Goal: Communication & Community: Ask a question

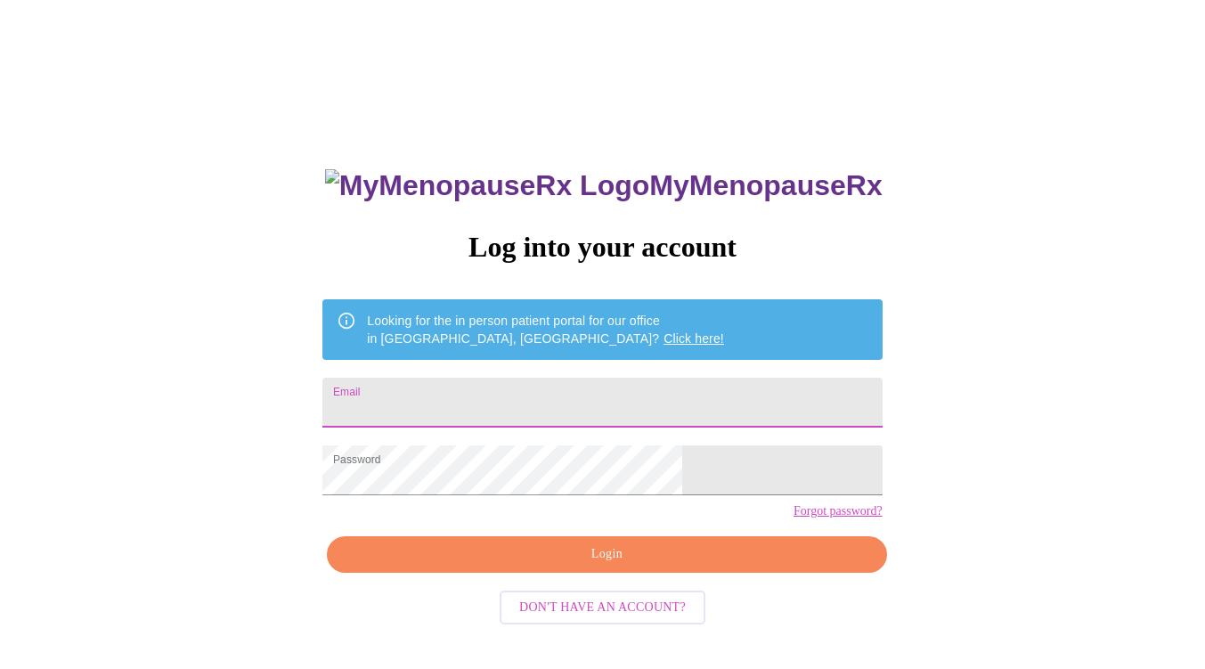
click at [497, 406] on input "Email" at bounding box center [602, 403] width 559 height 50
type input "[EMAIL_ADDRESS][DOMAIN_NAME]"
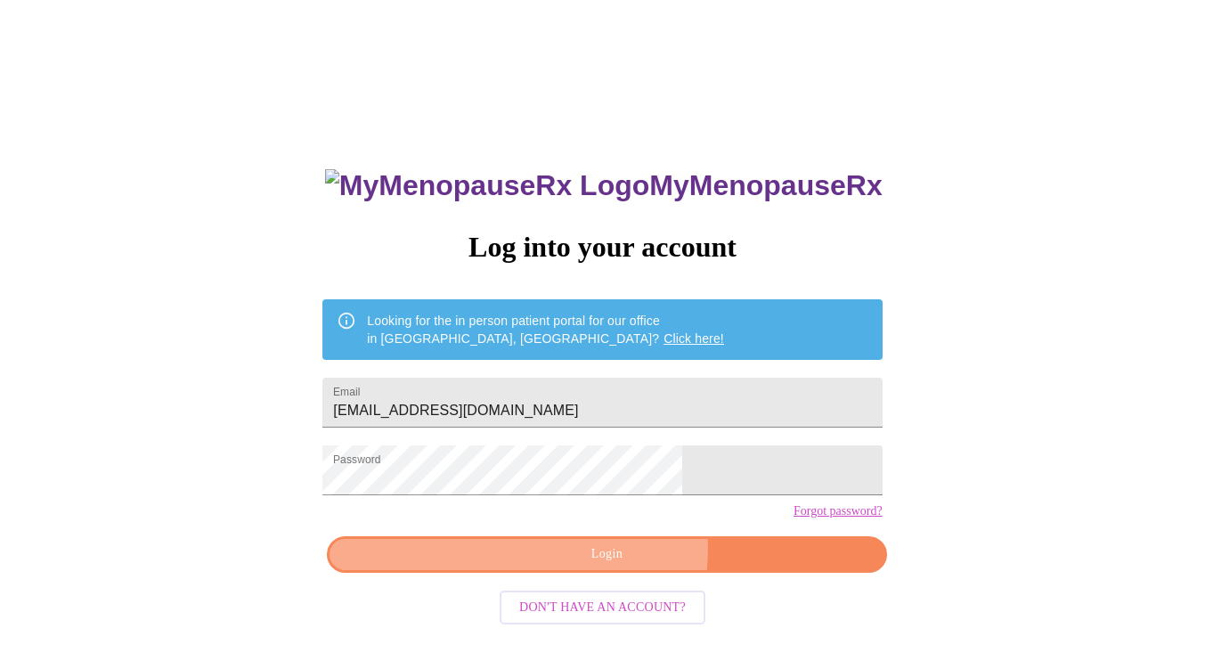
click at [617, 566] on span "Login" at bounding box center [606, 554] width 519 height 22
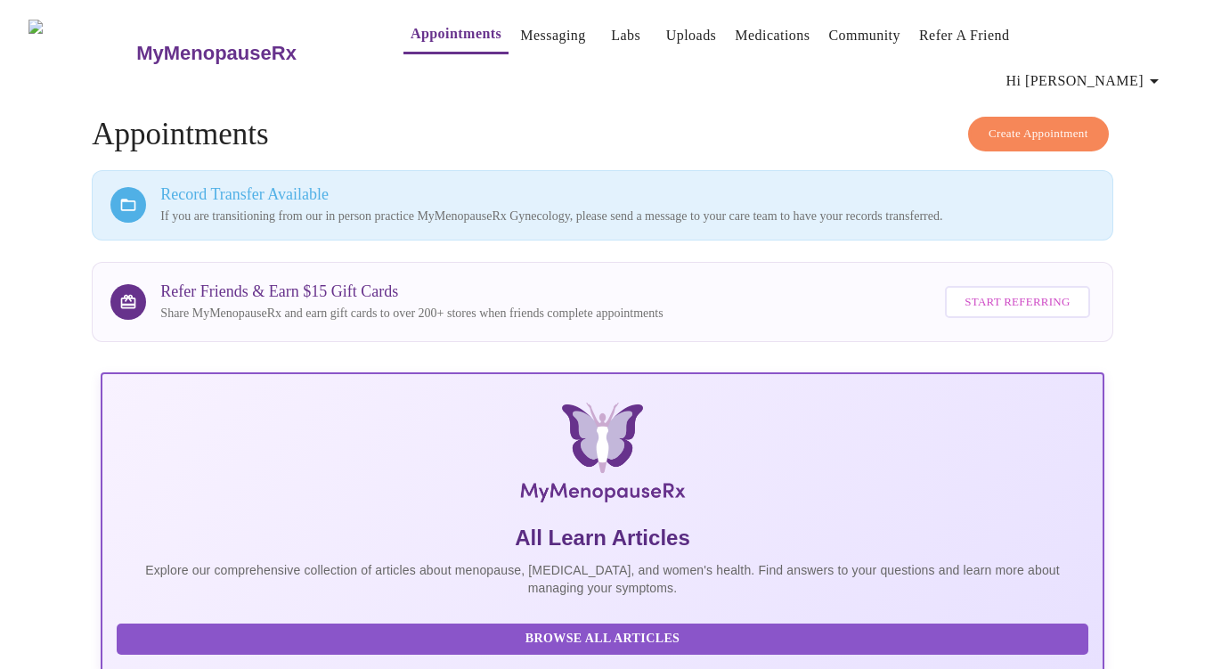
click at [524, 30] on link "Messaging" at bounding box center [552, 35] width 65 height 25
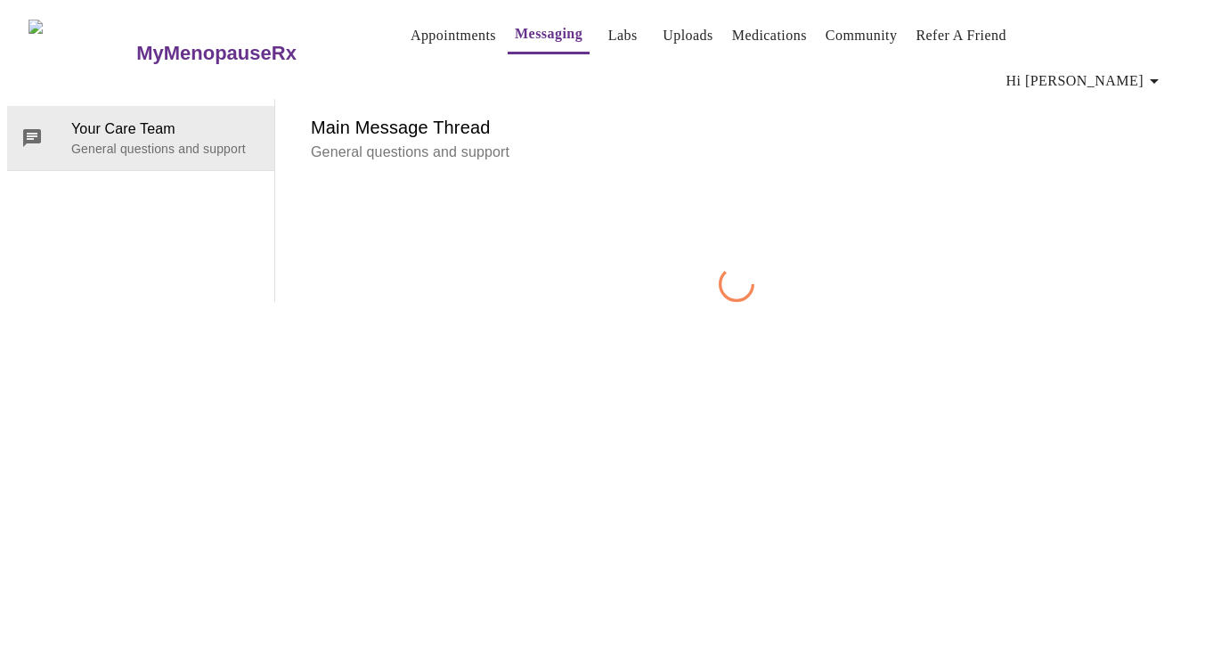
scroll to position [67, 0]
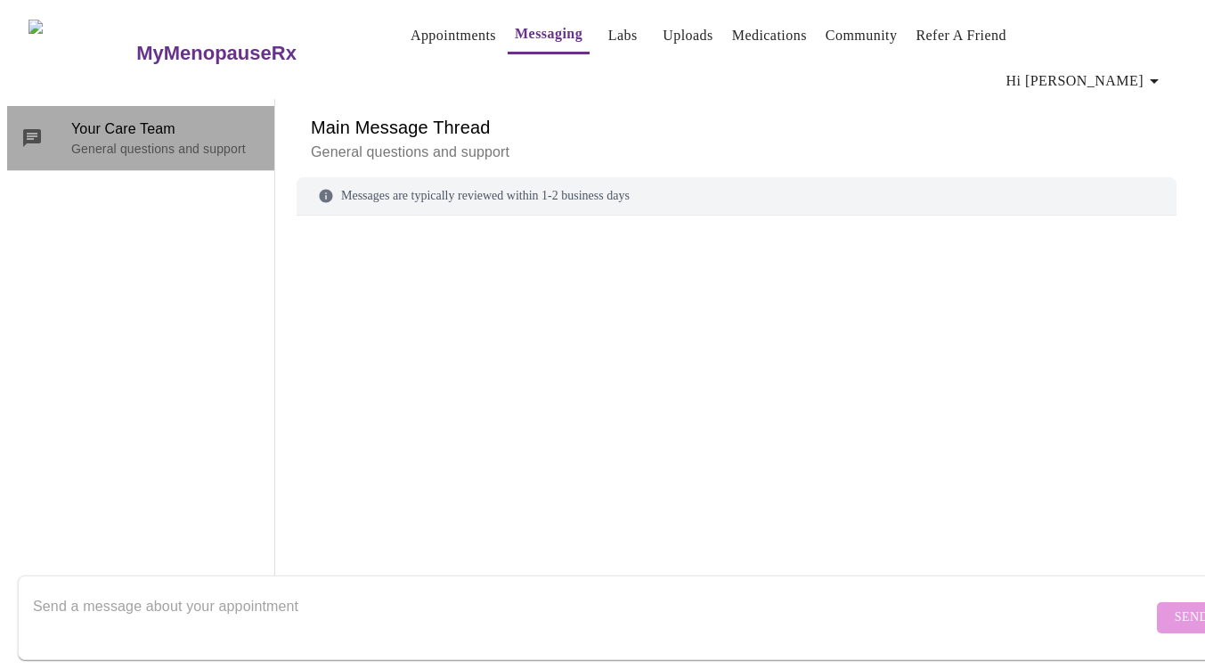
click at [209, 140] on p "General questions and support" at bounding box center [165, 149] width 189 height 18
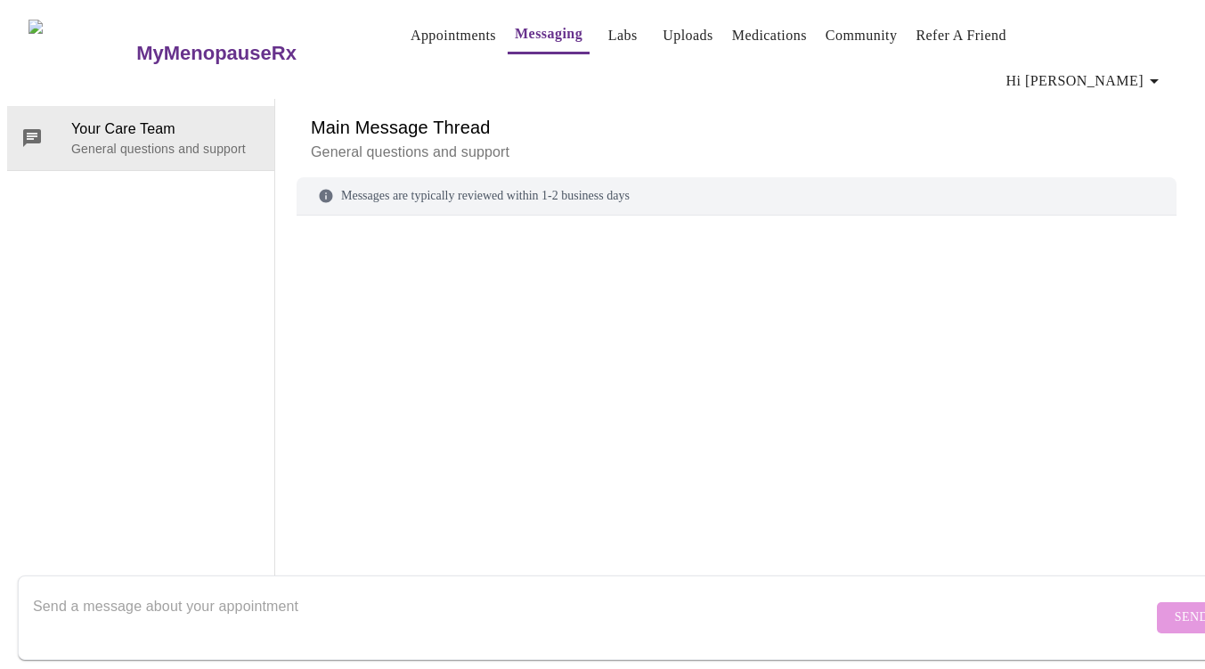
click at [248, 589] on textarea "Send a message about your appointment" at bounding box center [593, 617] width 1120 height 57
click at [188, 592] on textarea "Can you please send file from in-person to online" at bounding box center [593, 617] width 1120 height 57
click at [363, 603] on textarea "Can you please send files from in-person to online" at bounding box center [593, 617] width 1120 height 57
type textarea "Can you please send files from in-person to online"
click at [1175, 607] on span "Send" at bounding box center [1192, 618] width 34 height 22
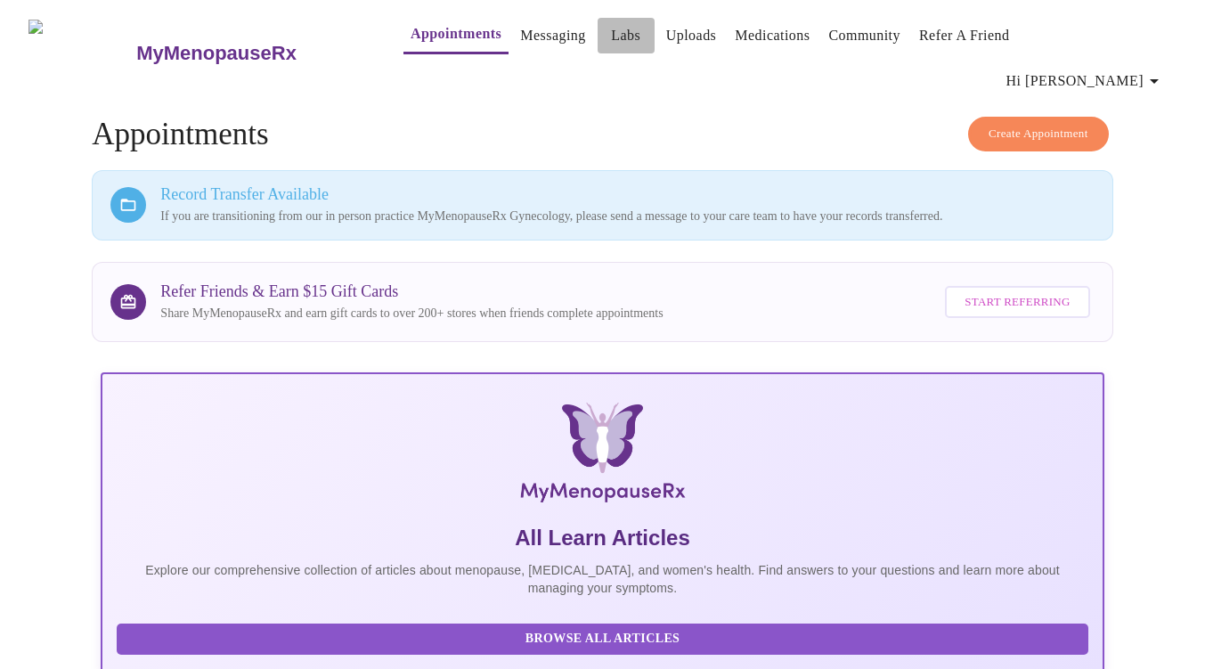
click at [611, 41] on link "Labs" at bounding box center [625, 35] width 29 height 25
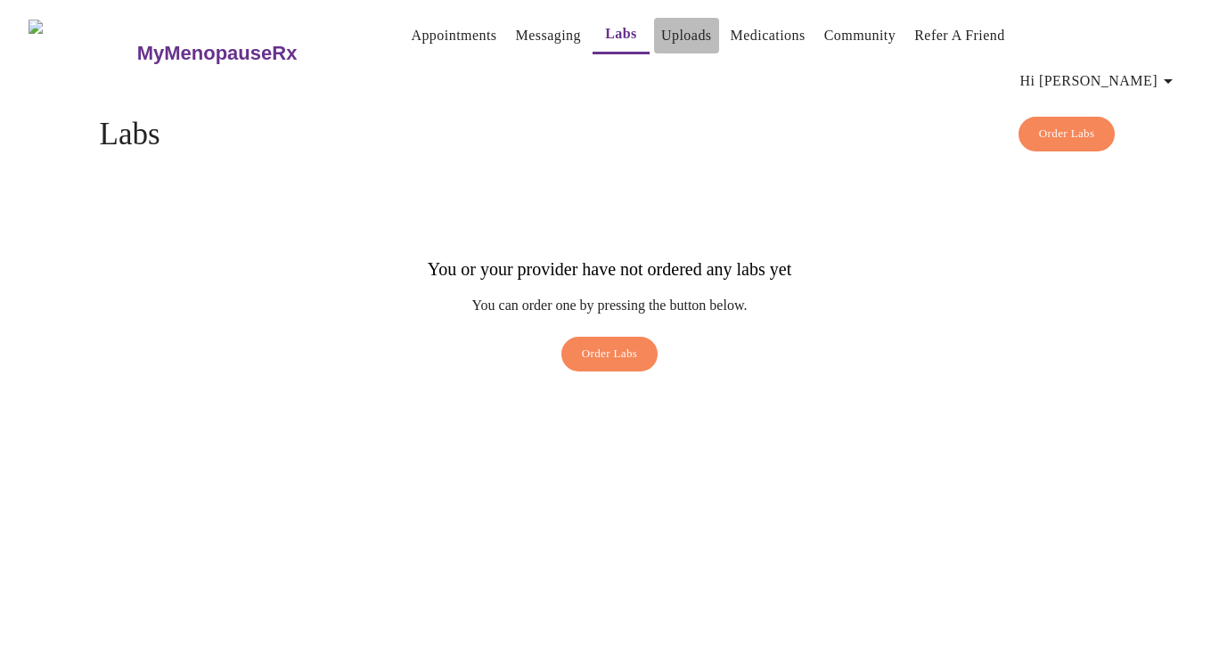
click at [661, 46] on link "Uploads" at bounding box center [686, 35] width 51 height 25
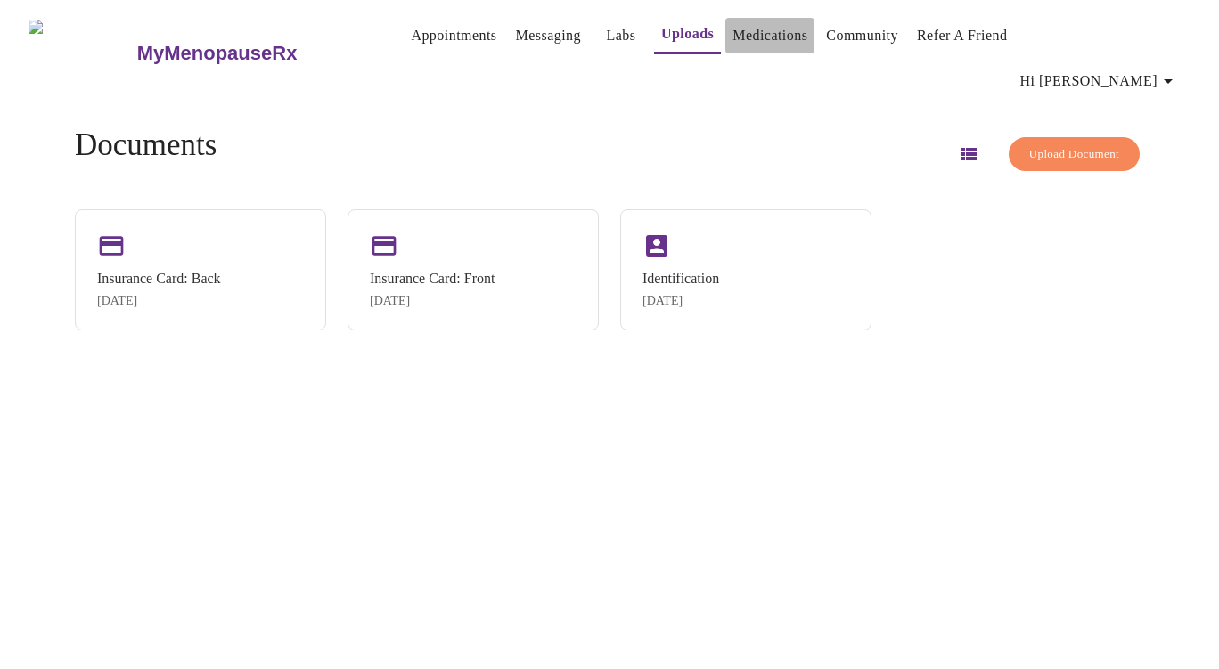
click at [732, 35] on link "Medications" at bounding box center [769, 35] width 75 height 25
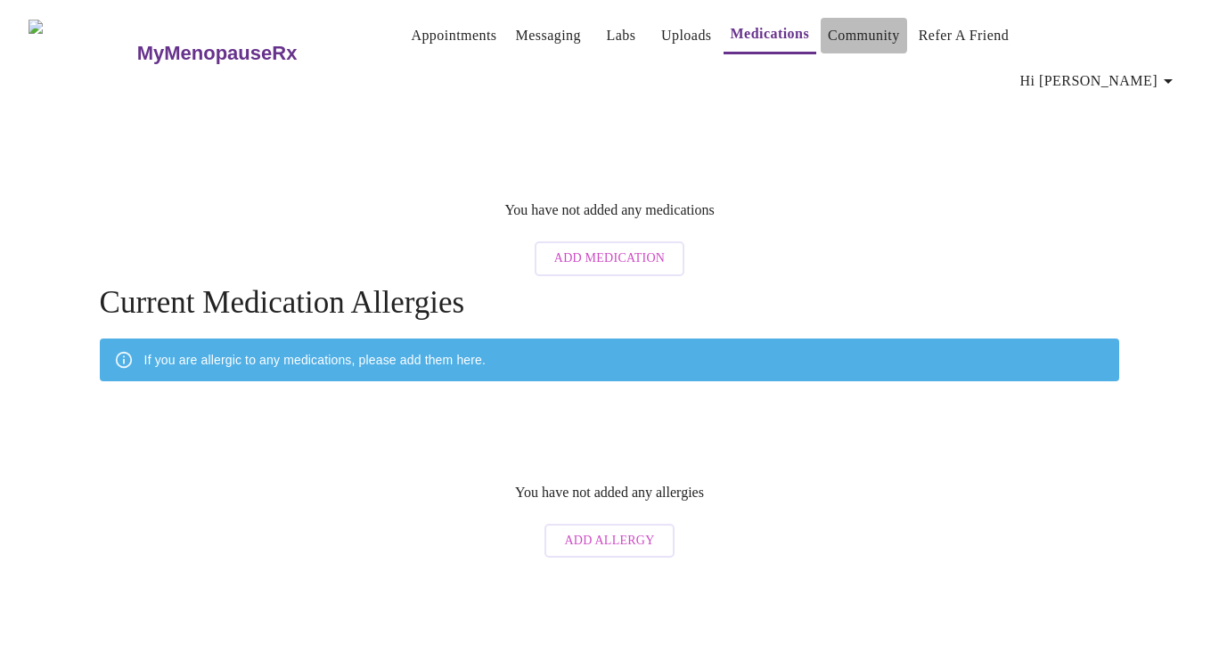
click at [833, 39] on link "Community" at bounding box center [864, 35] width 72 height 25
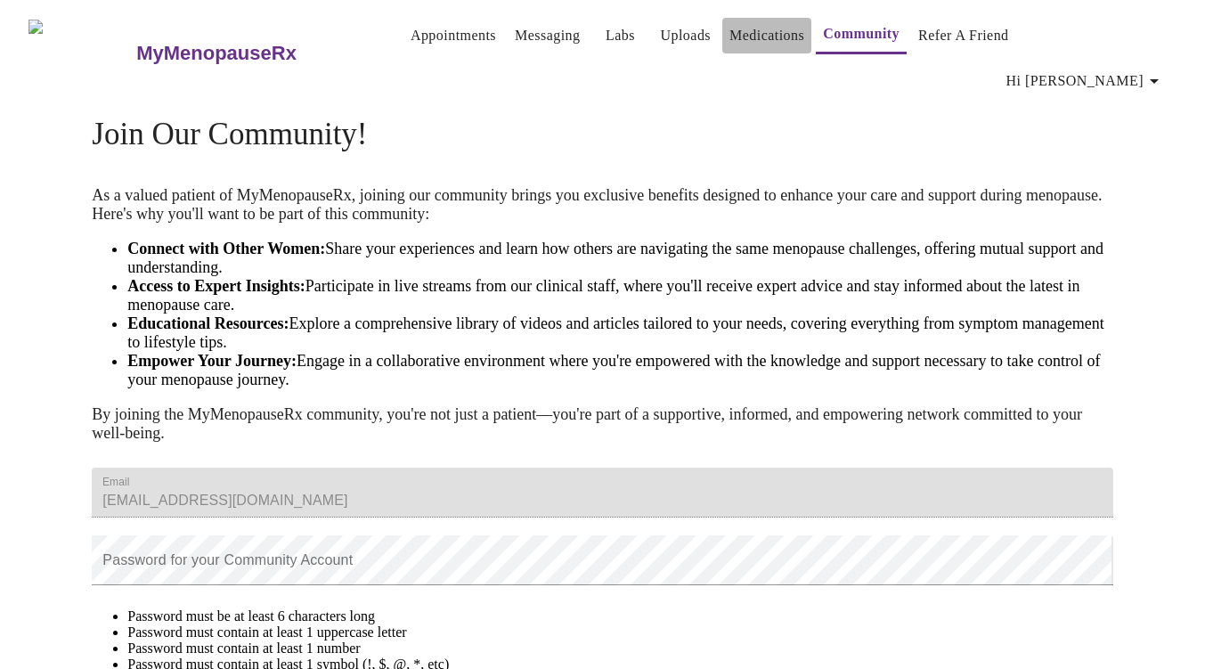
click at [750, 37] on link "Medications" at bounding box center [767, 35] width 75 height 25
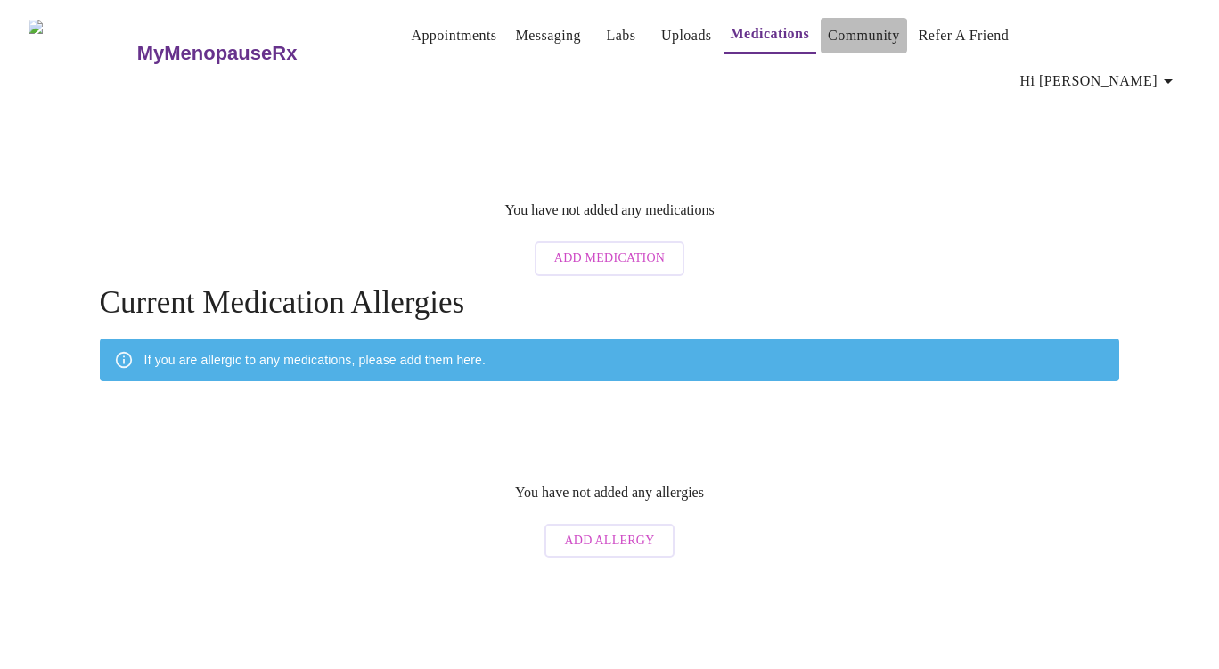
click at [849, 38] on link "Community" at bounding box center [864, 35] width 72 height 25
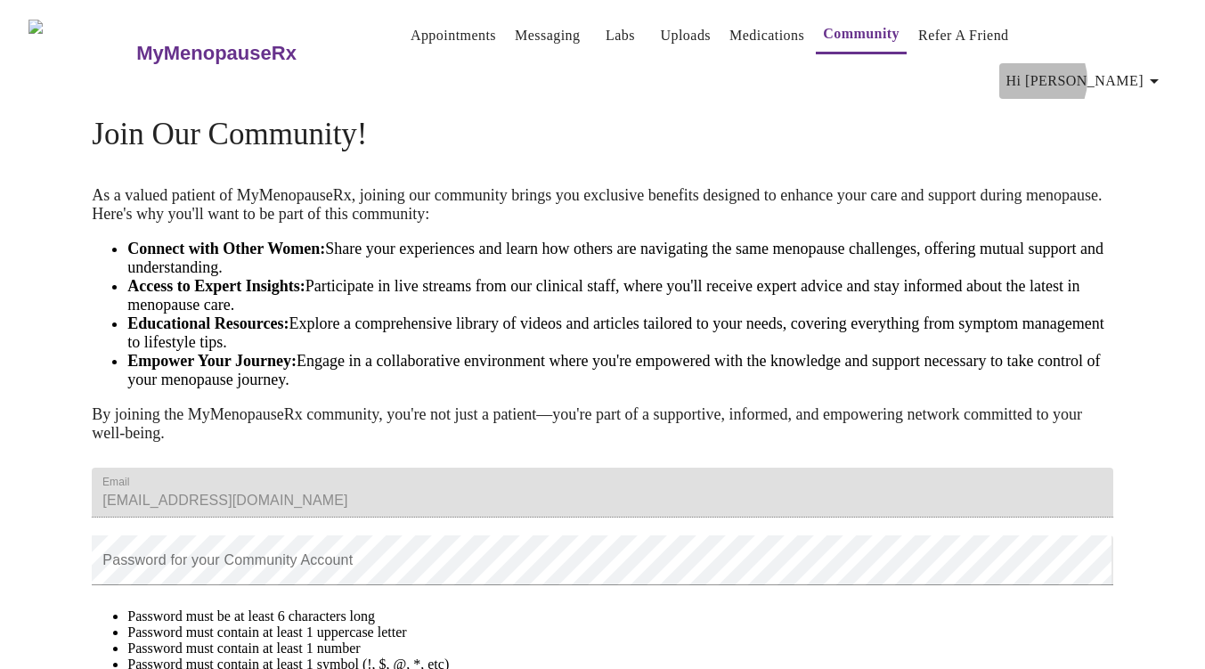
click at [1127, 69] on span "Hi [PERSON_NAME]" at bounding box center [1086, 81] width 159 height 25
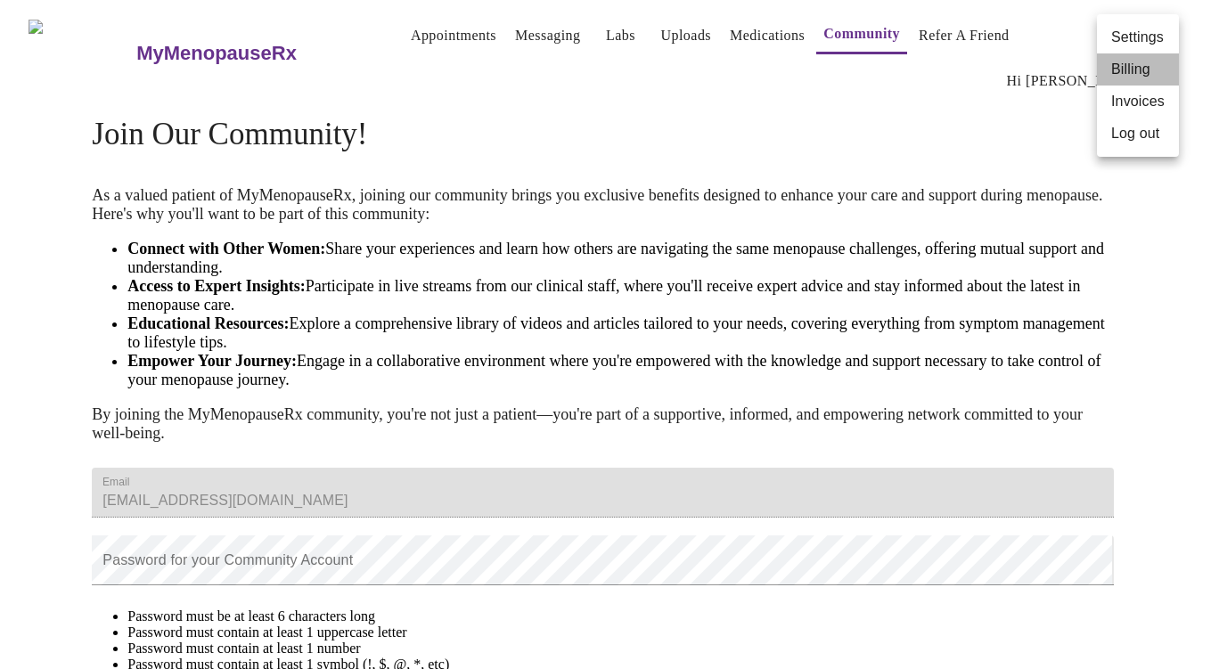
click at [1127, 65] on li "Billing" at bounding box center [1138, 69] width 82 height 32
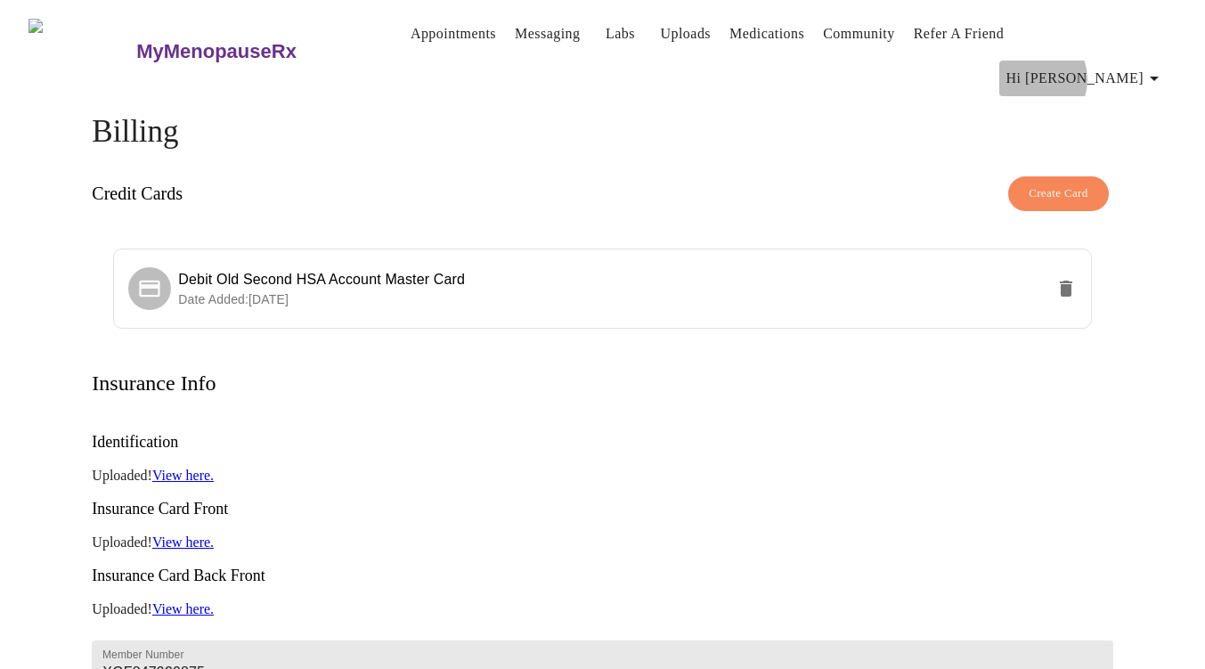
click at [1126, 66] on span "Hi [PERSON_NAME]" at bounding box center [1086, 78] width 159 height 25
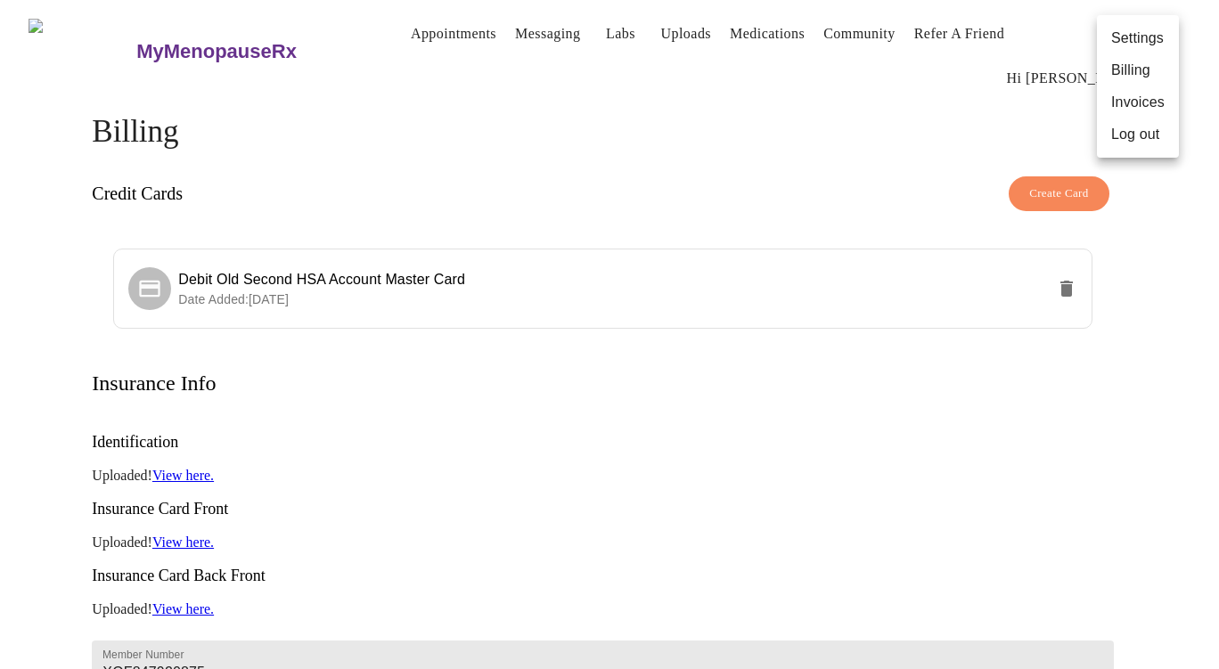
click at [1138, 104] on li "Invoices" at bounding box center [1138, 102] width 82 height 32
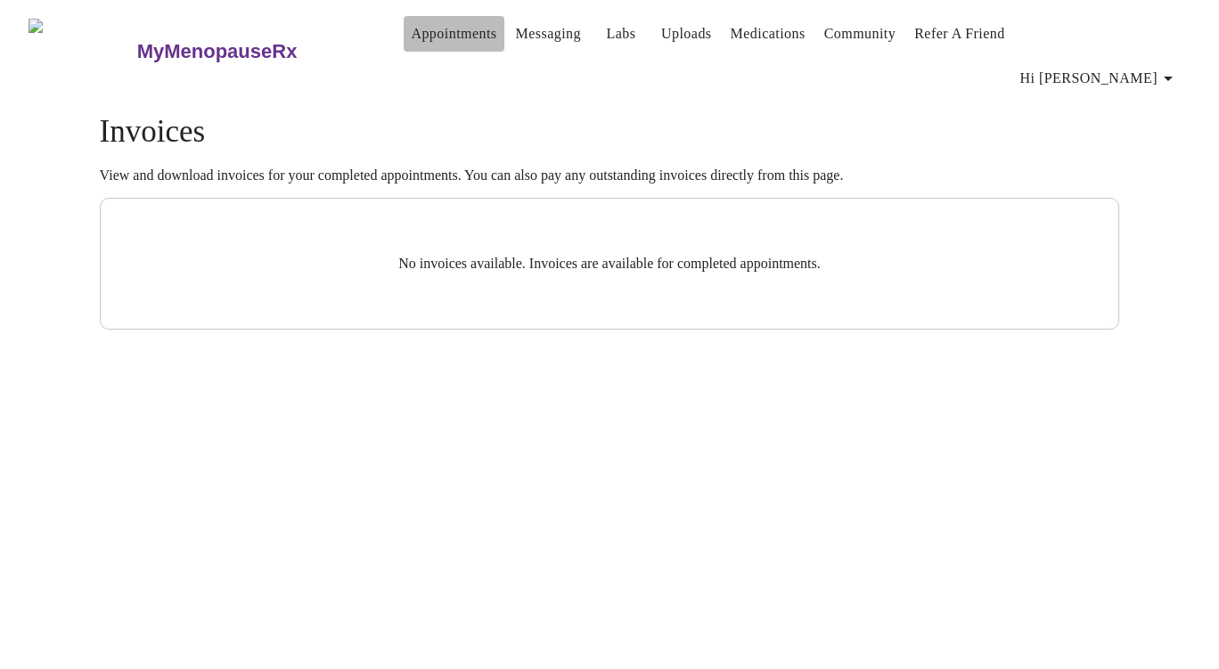
click at [422, 52] on button "Appointments" at bounding box center [454, 34] width 100 height 36
click at [421, 39] on link "Appointments" at bounding box center [454, 33] width 86 height 25
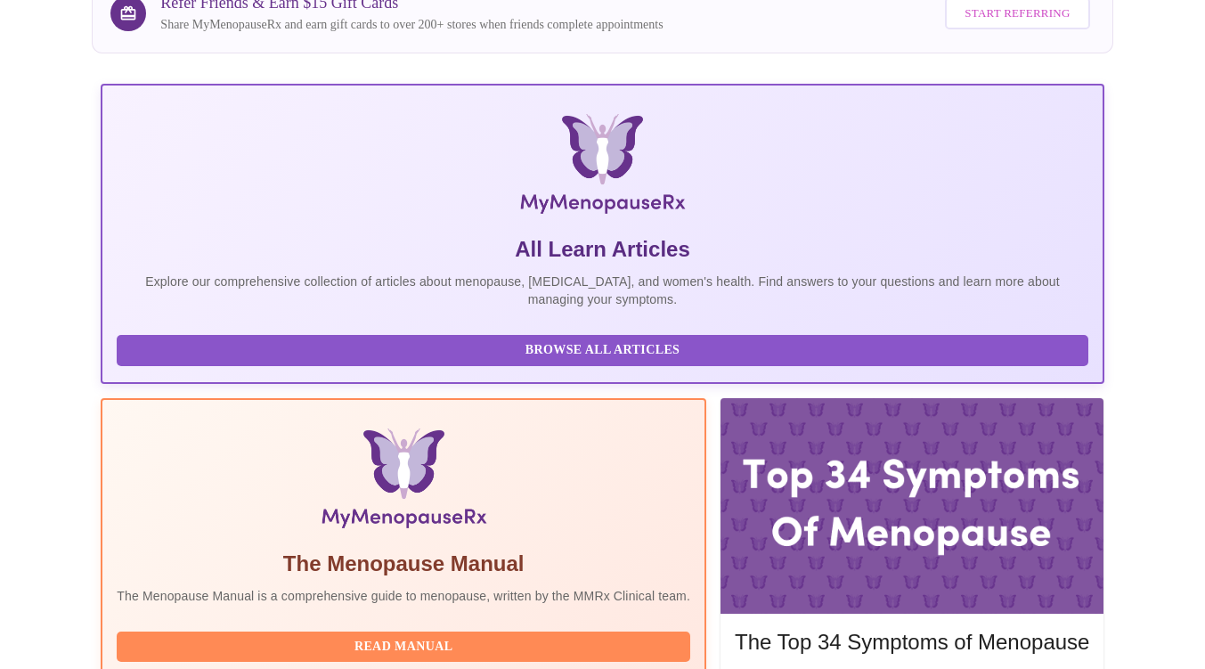
scroll to position [398, 0]
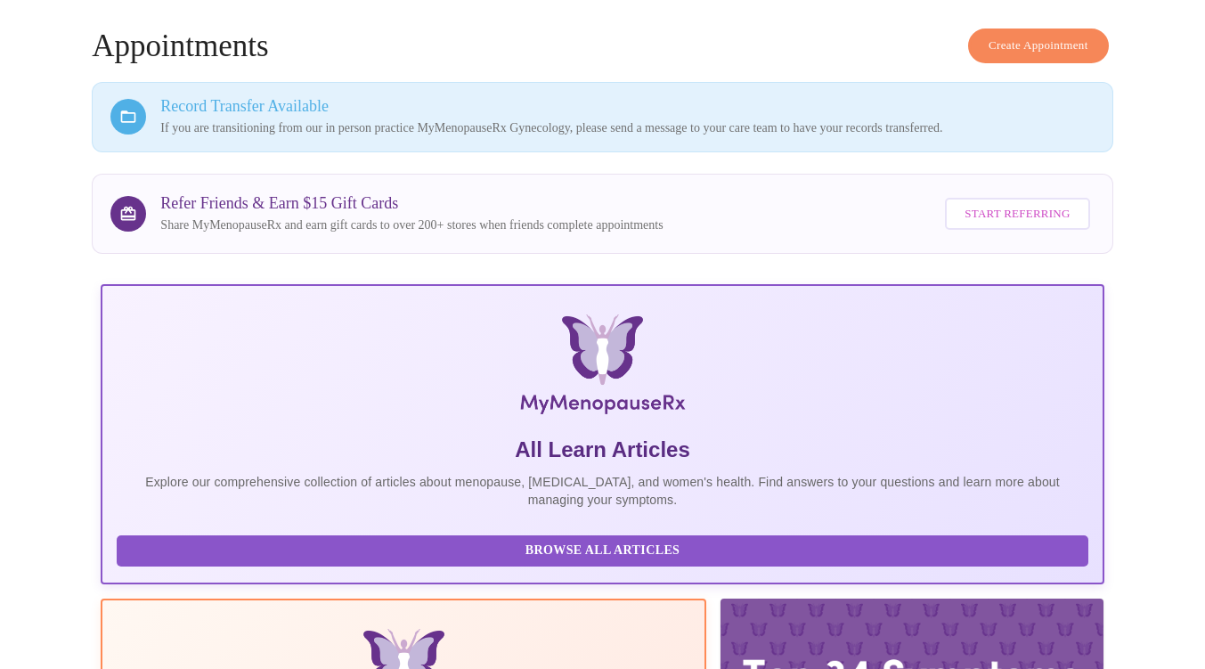
scroll to position [0, 0]
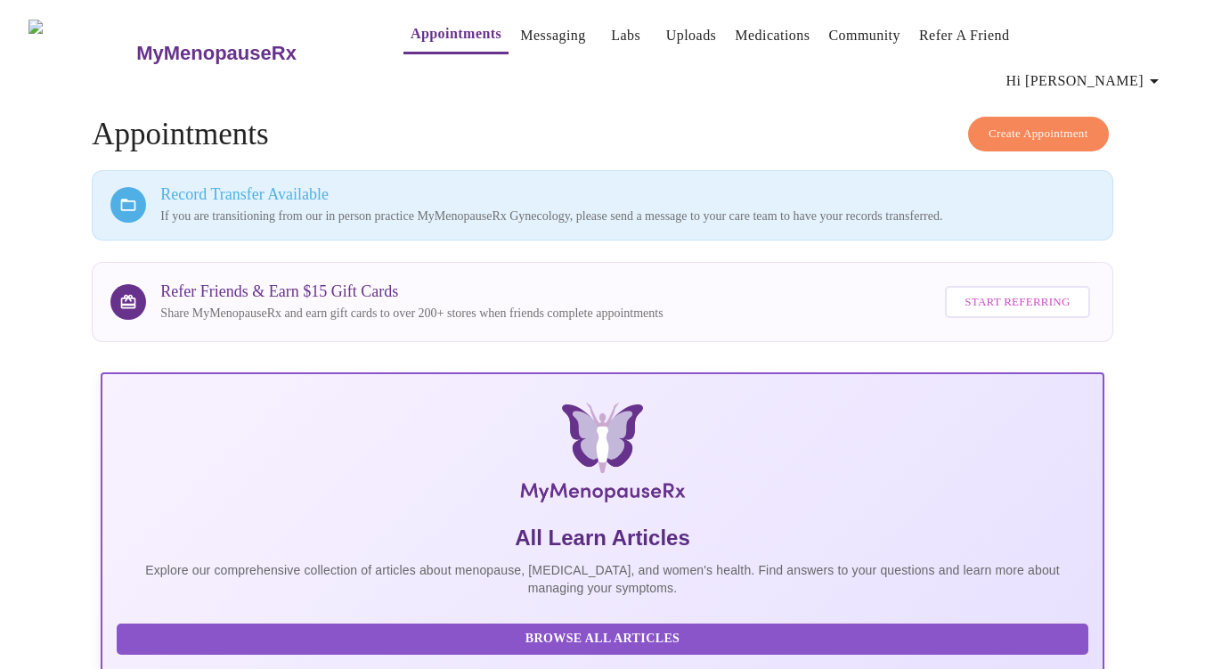
click at [527, 43] on link "Messaging" at bounding box center [552, 35] width 65 height 25
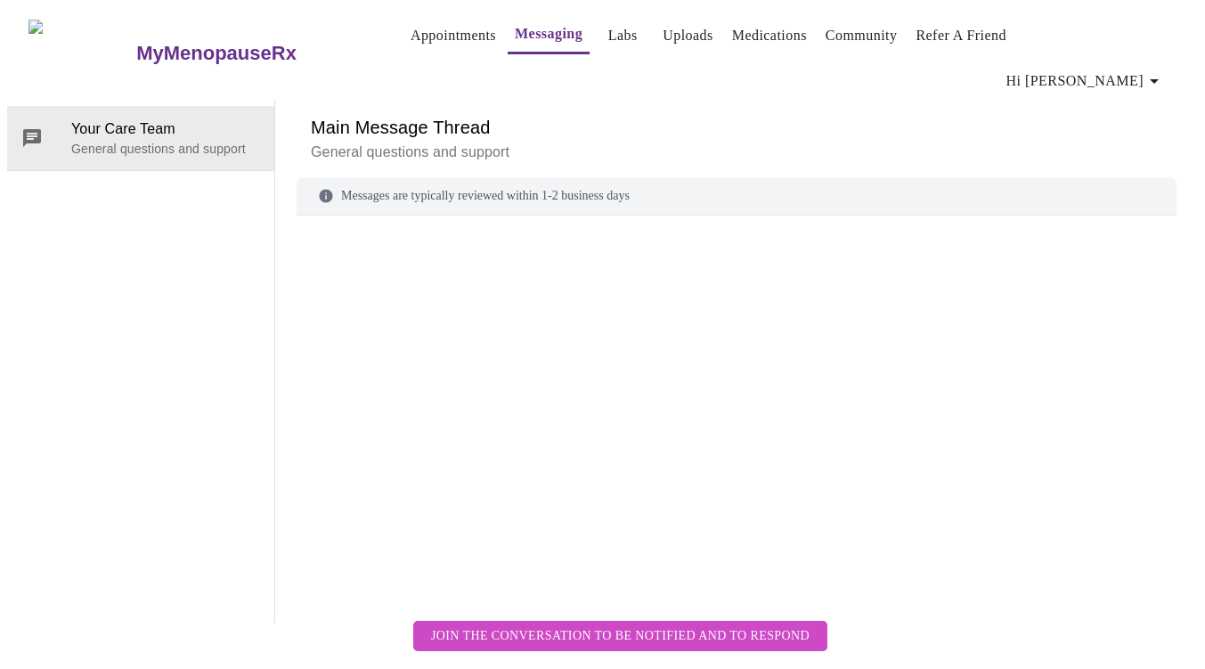
scroll to position [67, 0]
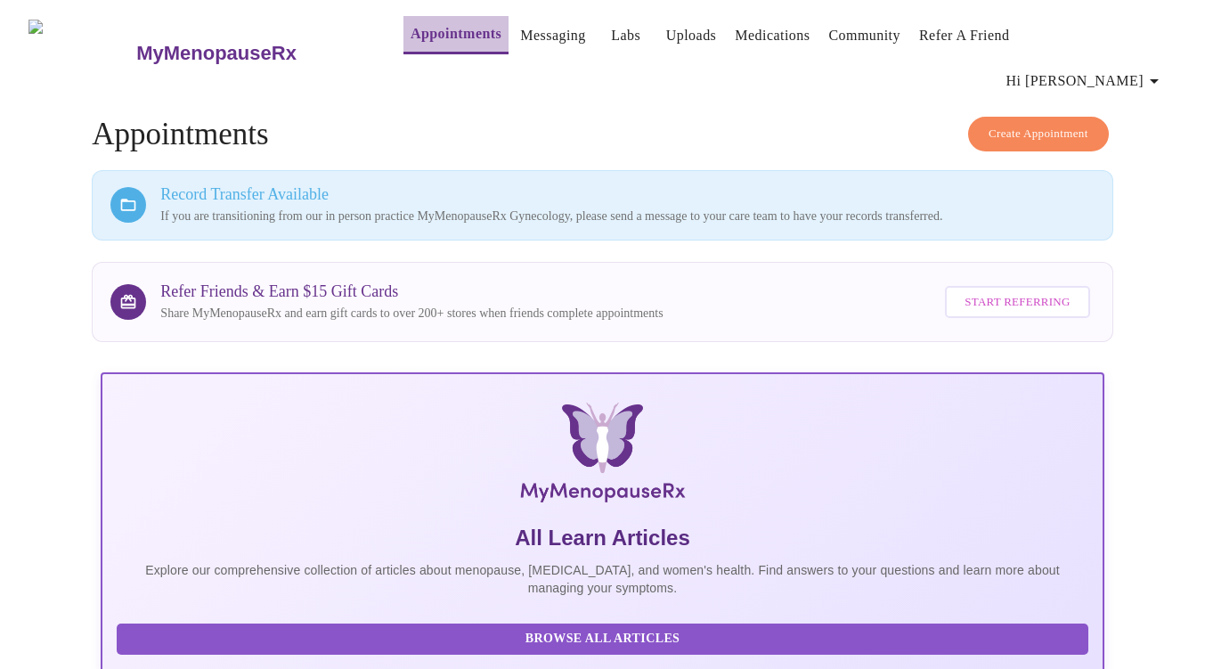
click at [411, 38] on link "Appointments" at bounding box center [456, 33] width 91 height 25
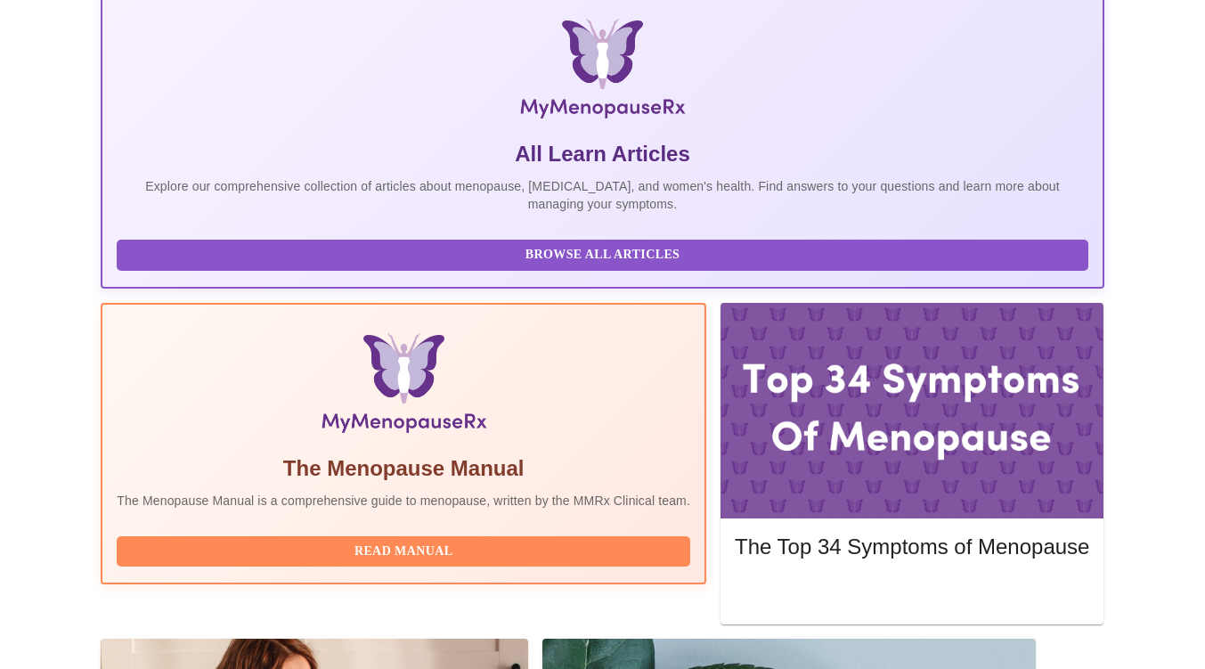
scroll to position [398, 0]
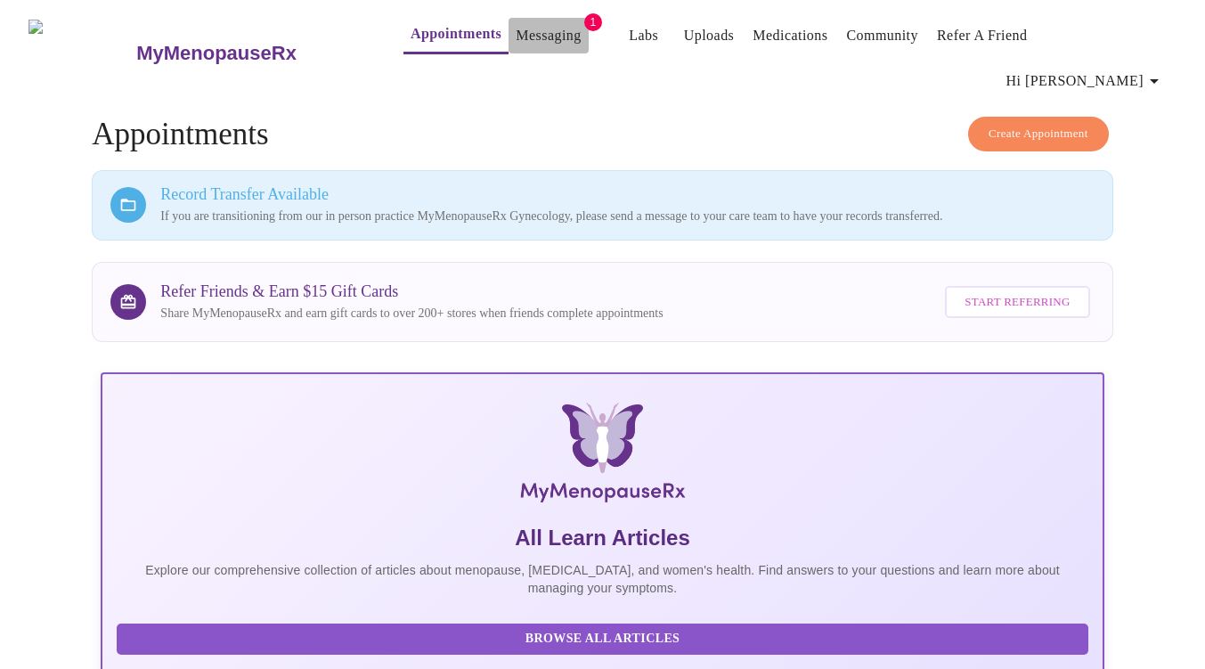
click at [516, 37] on link "Messaging" at bounding box center [548, 35] width 65 height 25
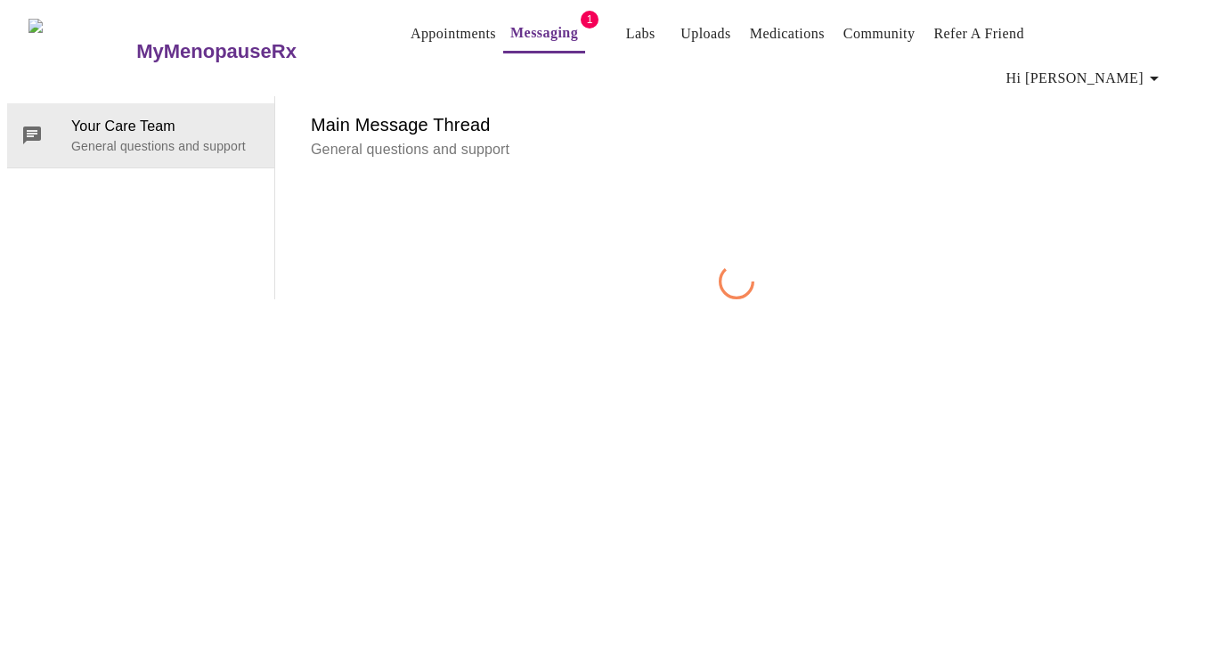
scroll to position [67, 0]
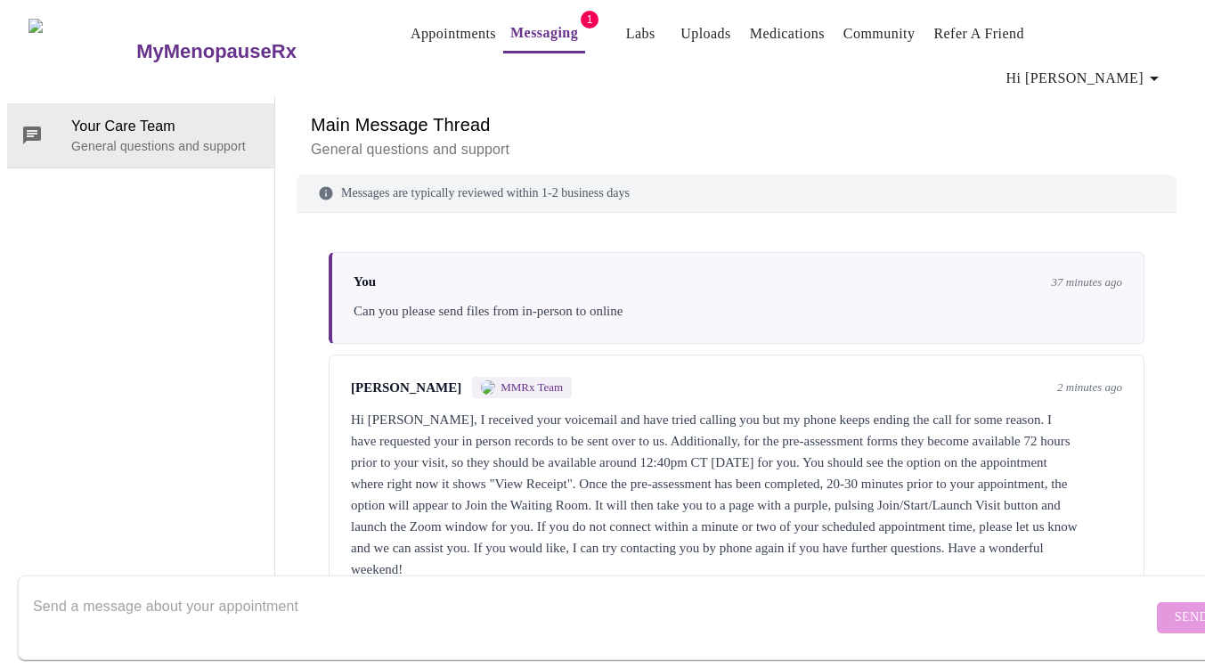
click at [731, 594] on textarea "Send a message about your appointment" at bounding box center [593, 617] width 1120 height 57
click at [731, 594] on textarea "Got it, yes I can't hear you when you called back. Will look after" at bounding box center [593, 617] width 1120 height 57
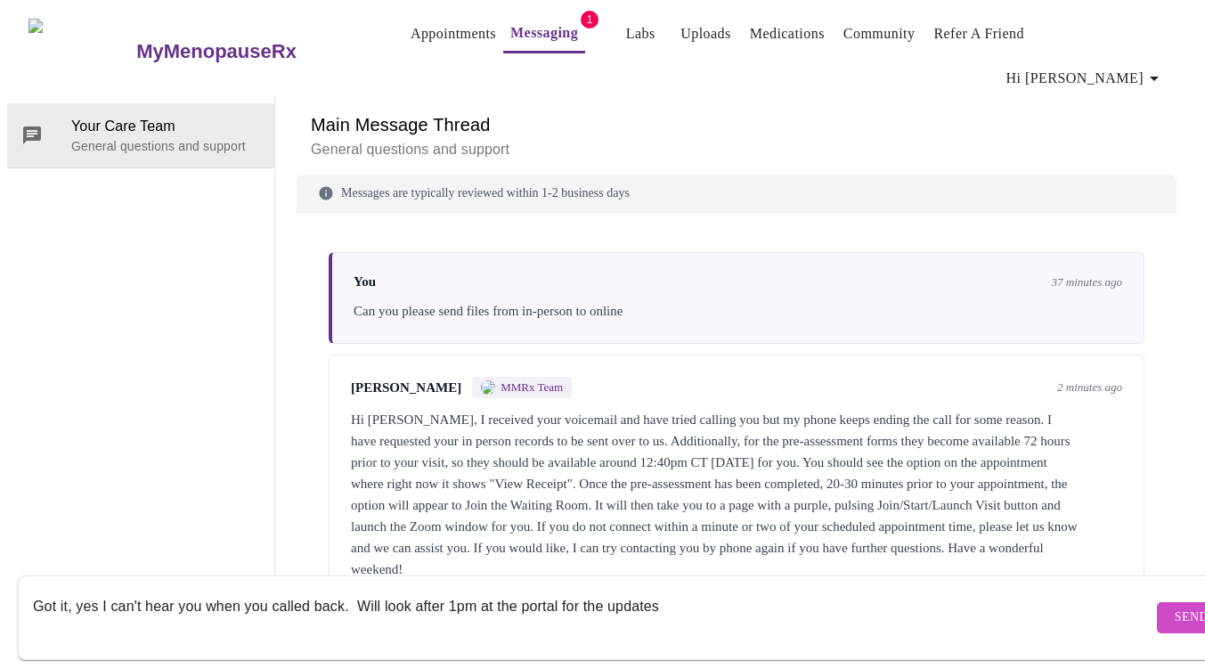
click at [731, 594] on textarea "Got it, yes I can't hear you when you called back. Will look after 1pm at the p…" at bounding box center [593, 617] width 1120 height 57
type textarea "Got it, yes I can't hear you when you called back. Will look after 1pm at the p…"
click at [1175, 607] on span "Send" at bounding box center [1192, 618] width 34 height 22
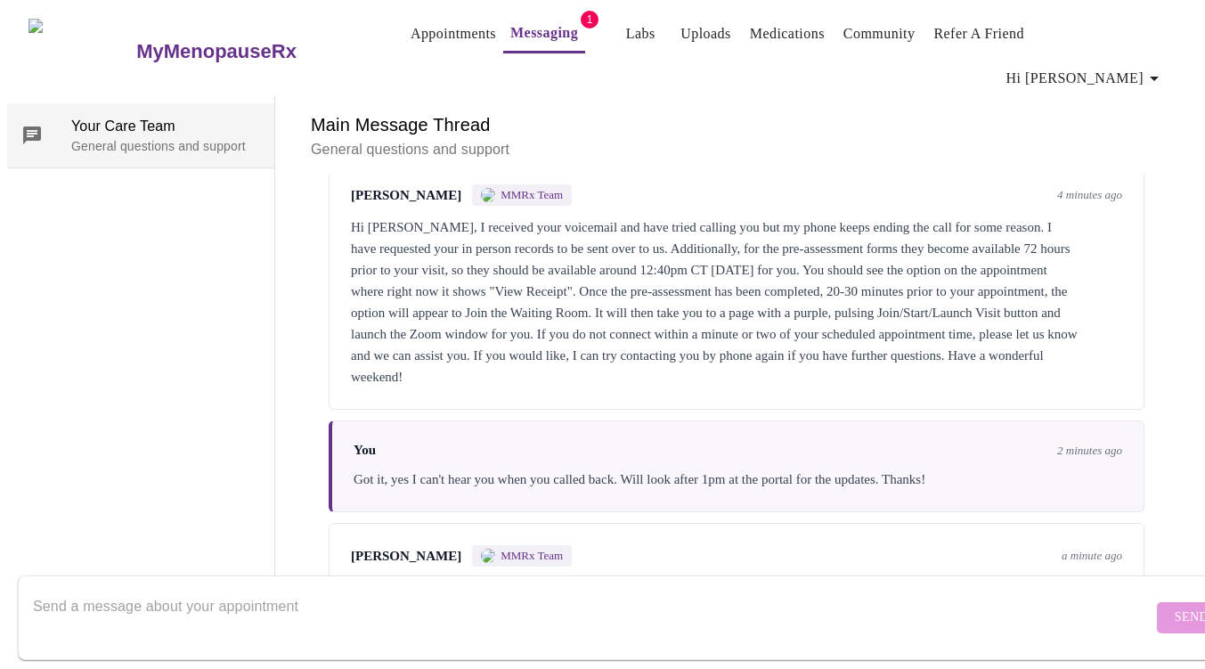
scroll to position [0, 0]
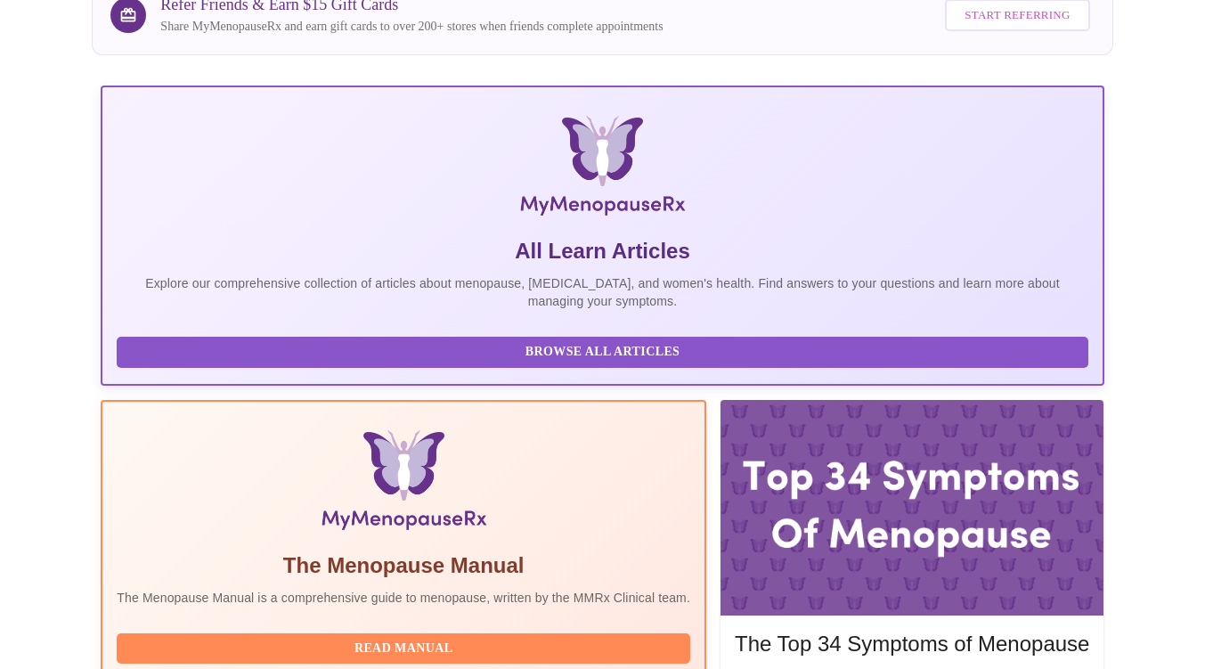
scroll to position [398, 0]
